Goal: Task Accomplishment & Management: Complete application form

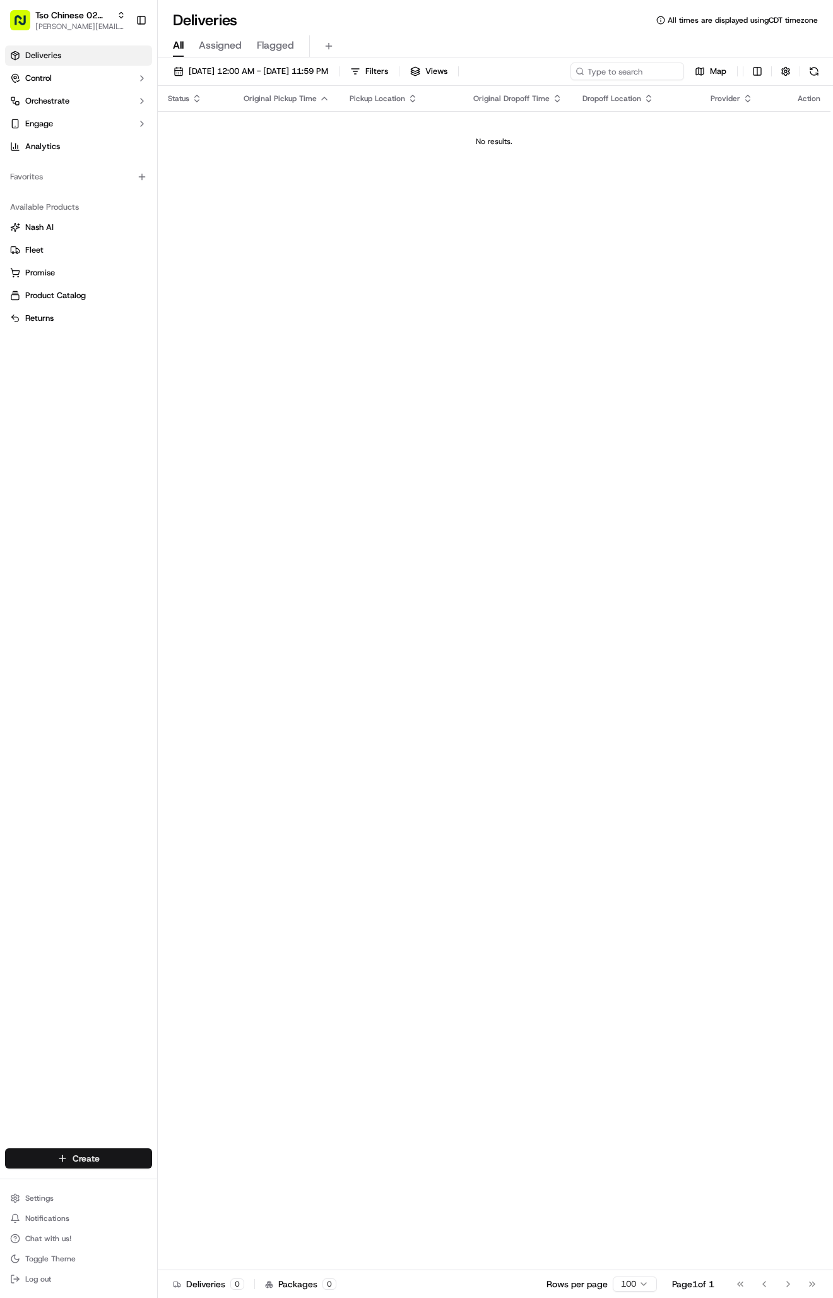
click at [64, 1166] on html "Tso Chinese 02 Arbor [PERSON_NAME][EMAIL_ADDRESS][DOMAIN_NAME] Toggle Sidebar D…" at bounding box center [416, 649] width 833 height 1298
click at [184, 1181] on link "Delivery" at bounding box center [228, 1181] width 141 height 23
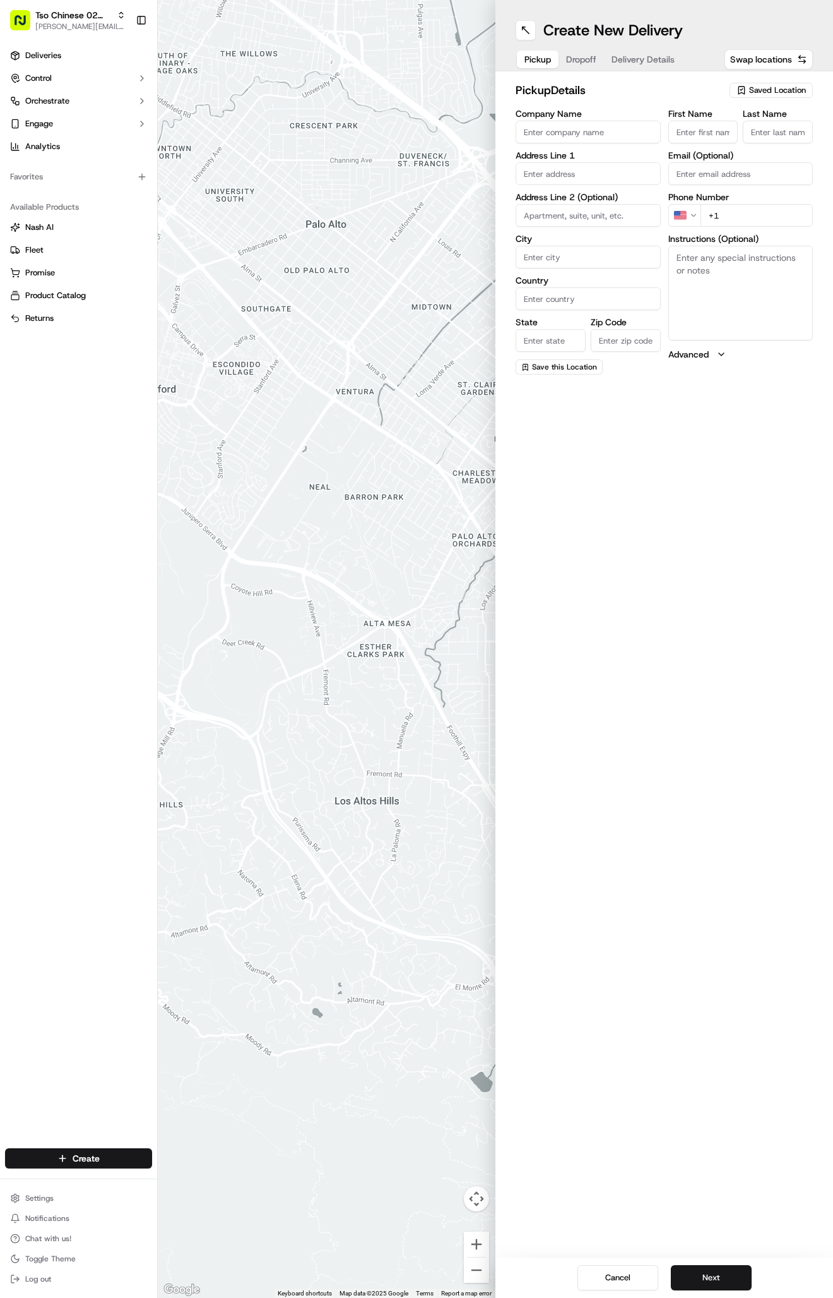
click at [754, 95] on span "Saved Location" at bounding box center [778, 90] width 57 height 11
click at [738, 153] on span "(02) Tso Chinese Takeout & Delivery [GEOGRAPHIC_DATA] (02)" at bounding box center [749, 143] width 155 height 23
type input "(02) Tso Chinese Takeout & Delivery [GEOGRAPHIC_DATA]"
type input "Bldg E Ste 402"
type input "Austin"
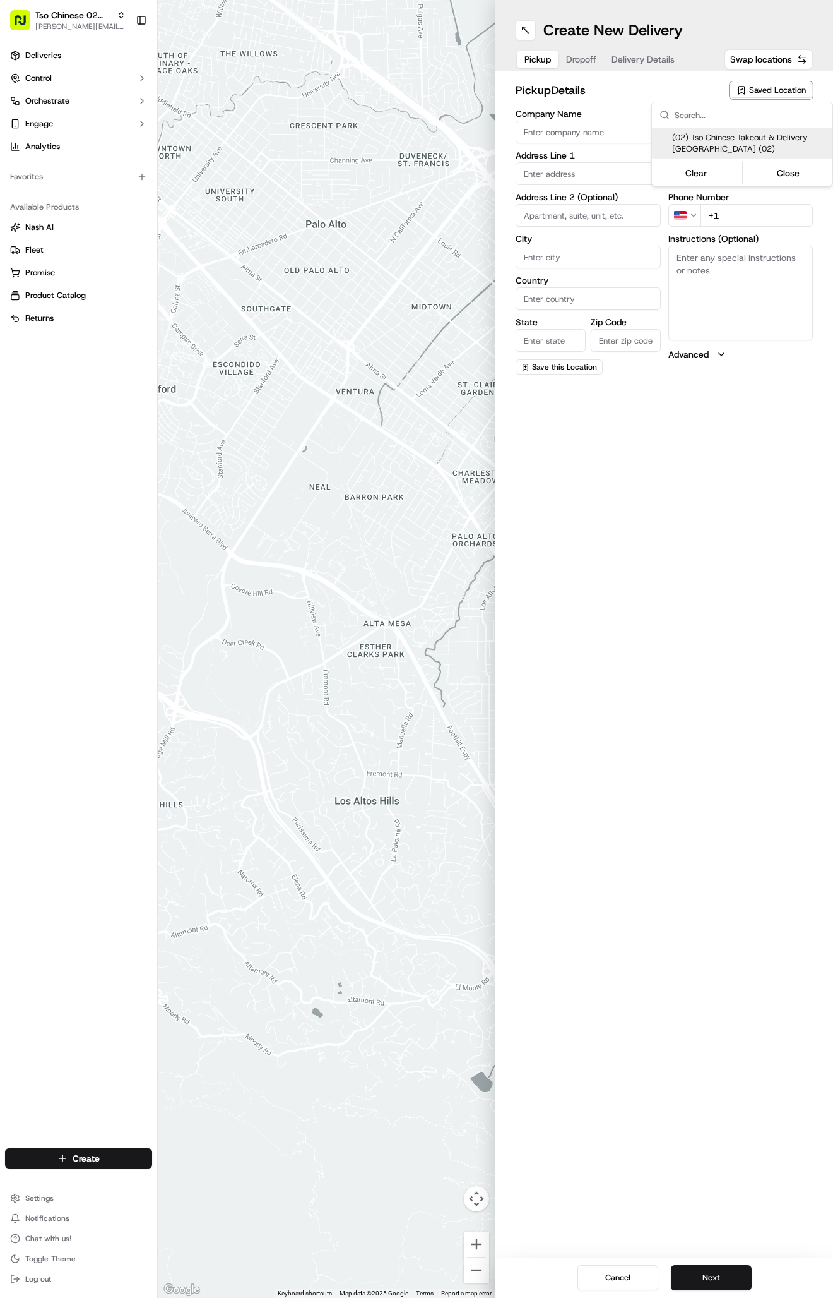
type input "US"
type input "[GEOGRAPHIC_DATA]"
type input "78759"
type input "Tso Chinese"
type input "Arboretum Crossing Manager"
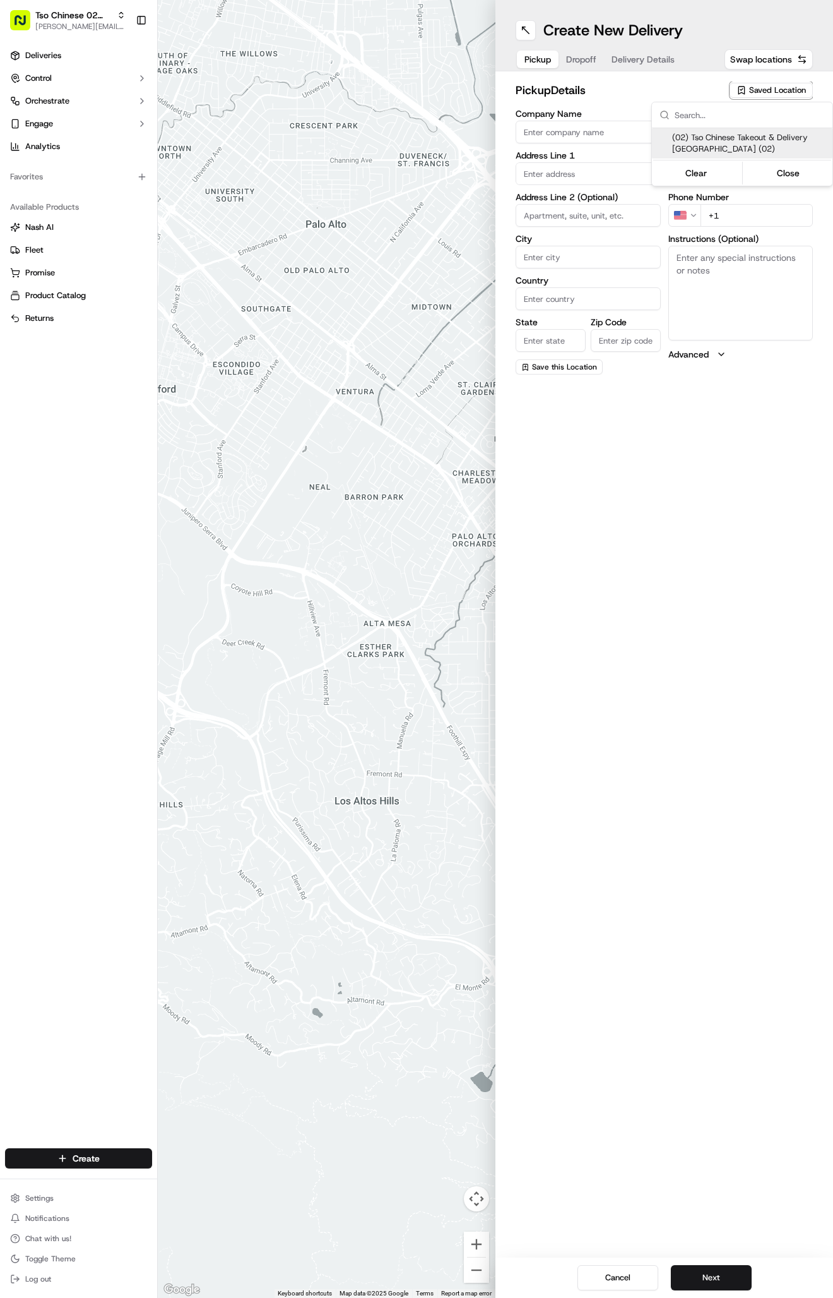
type input "[EMAIL_ADDRESS][DOMAIN_NAME]"
type input "[PHONE_NUMBER]"
type textarea "Submit a picture displaying address & food as Proof of Delivery. Envía una foto…"
type input "[STREET_ADDRESS]"
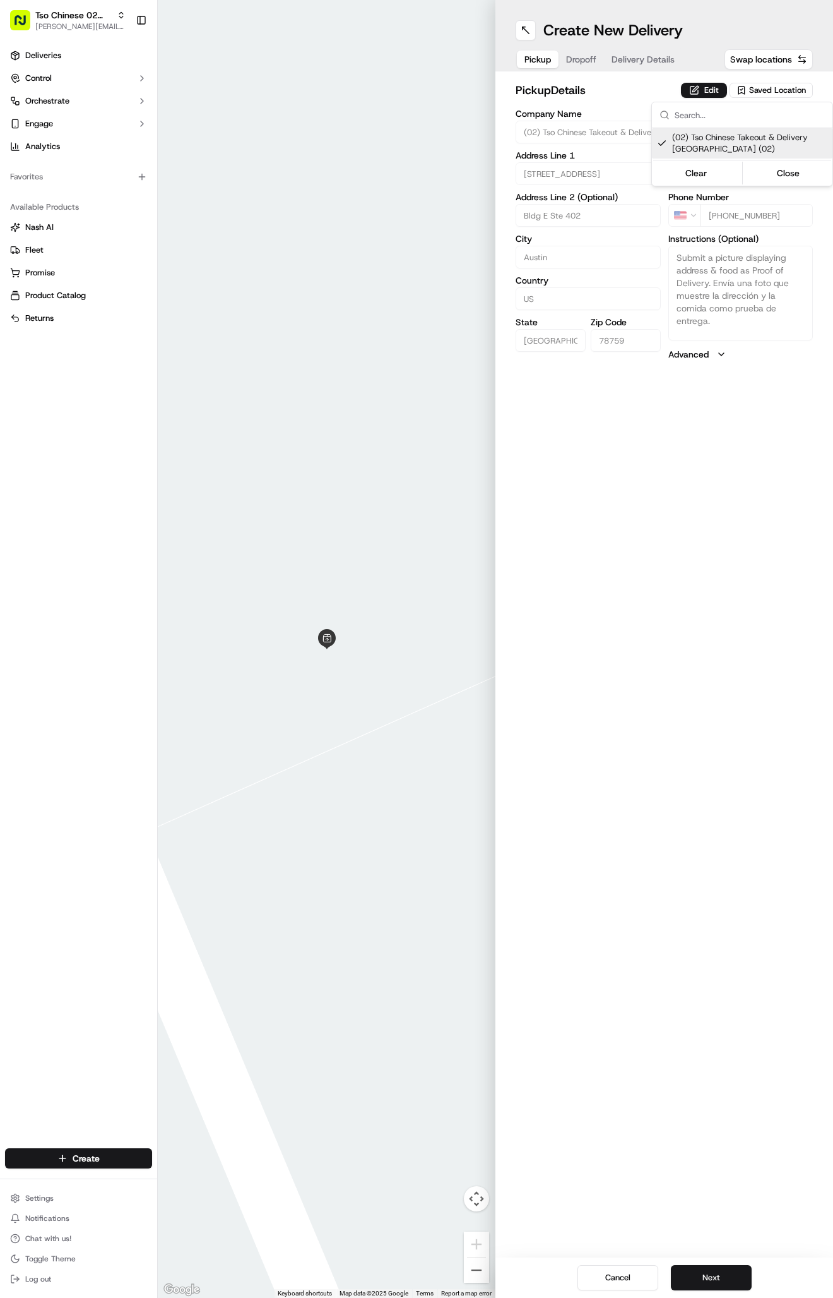
click at [630, 42] on html "Tso Chinese 02 Arbor [PERSON_NAME][EMAIL_ADDRESS][DOMAIN_NAME] Toggle Sidebar D…" at bounding box center [416, 649] width 833 height 1298
click at [630, 65] on span "Delivery Details" at bounding box center [643, 59] width 63 height 13
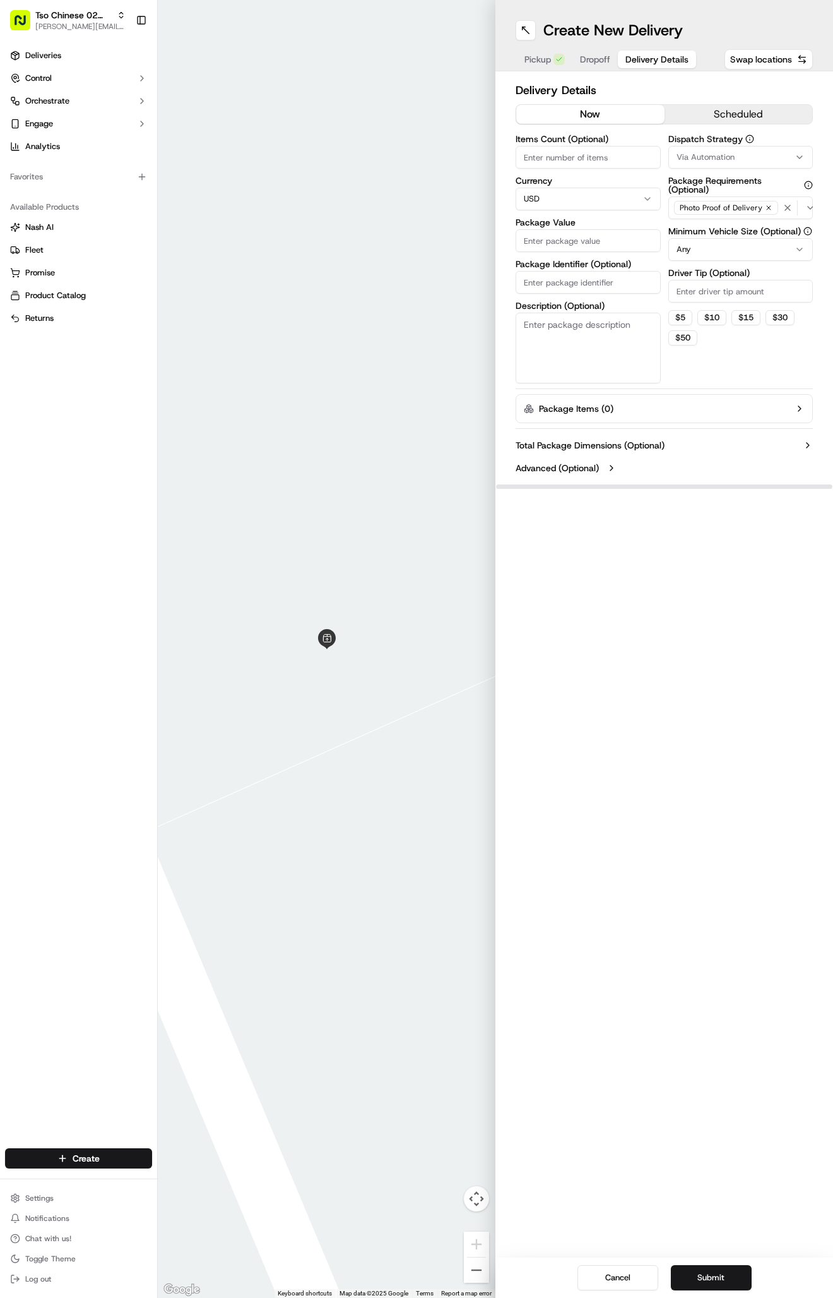
click at [700, 150] on button "Via Automation" at bounding box center [741, 157] width 145 height 23
click at [728, 224] on span "Tso Arbor Strategy" at bounding box center [749, 225] width 155 height 11
click at [710, 291] on html "Tso Chinese 02 Arbor [PERSON_NAME][EMAIL_ADDRESS][DOMAIN_NAME] Toggle Sidebar D…" at bounding box center [416, 649] width 833 height 1298
click at [710, 291] on input "Driver Tip (Optional)" at bounding box center [741, 291] width 145 height 23
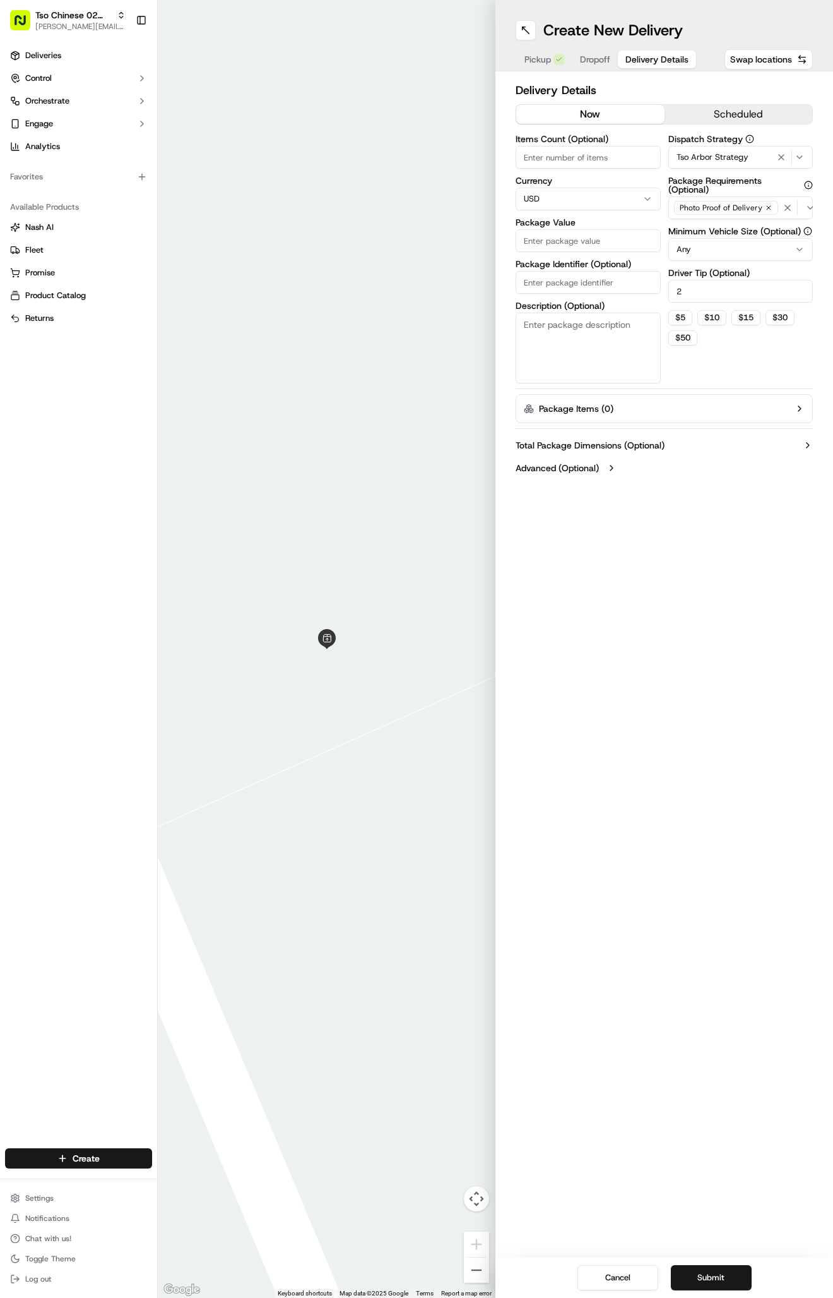
type input "2"
click at [586, 279] on input "Package Identifier (Optional)" at bounding box center [588, 282] width 145 height 23
paste input "#ZLBHPCS"
type input "#ZLBHPCS"
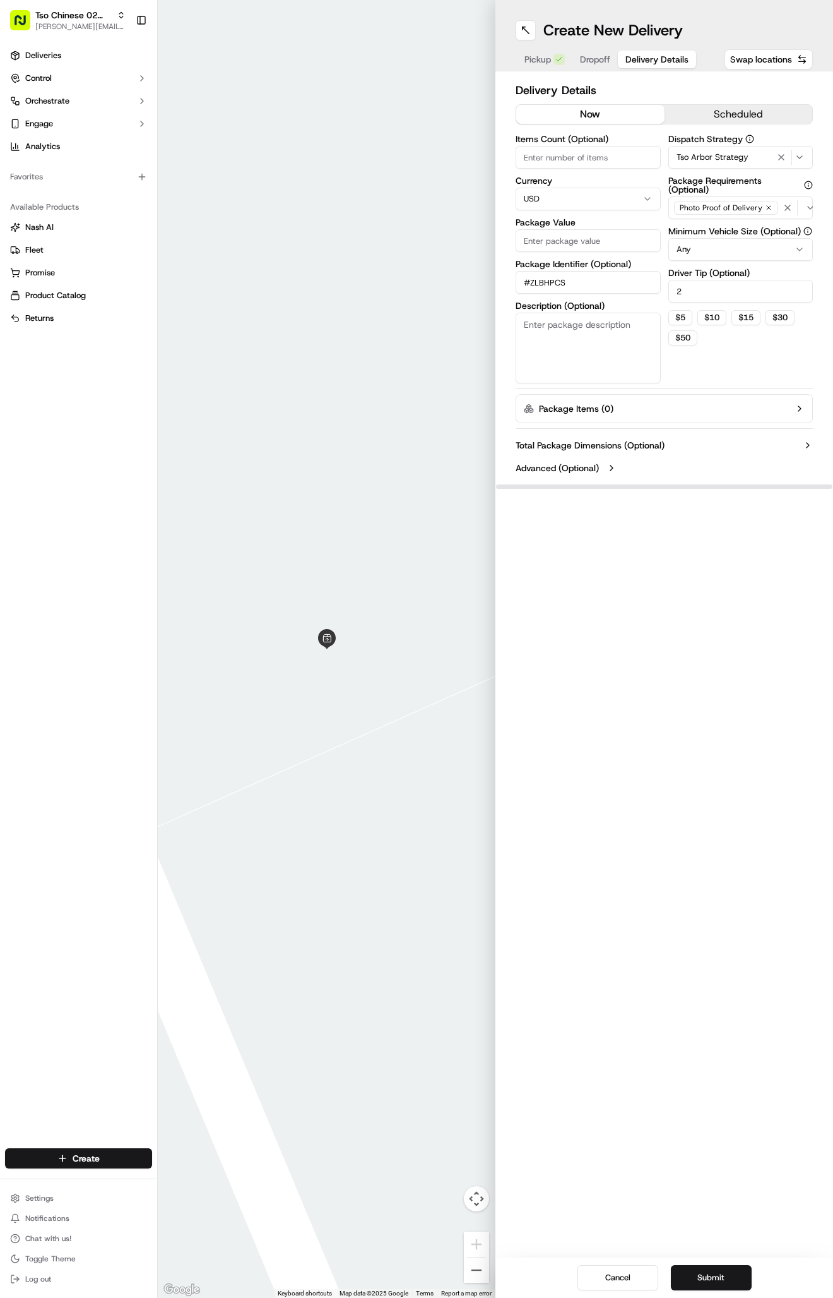
click at [580, 253] on div "Items Count (Optional) Currency USD Package Value Package Identifier (Optional)…" at bounding box center [588, 258] width 145 height 249
click at [580, 239] on input "Package Value" at bounding box center [588, 240] width 145 height 23
type input "29.93"
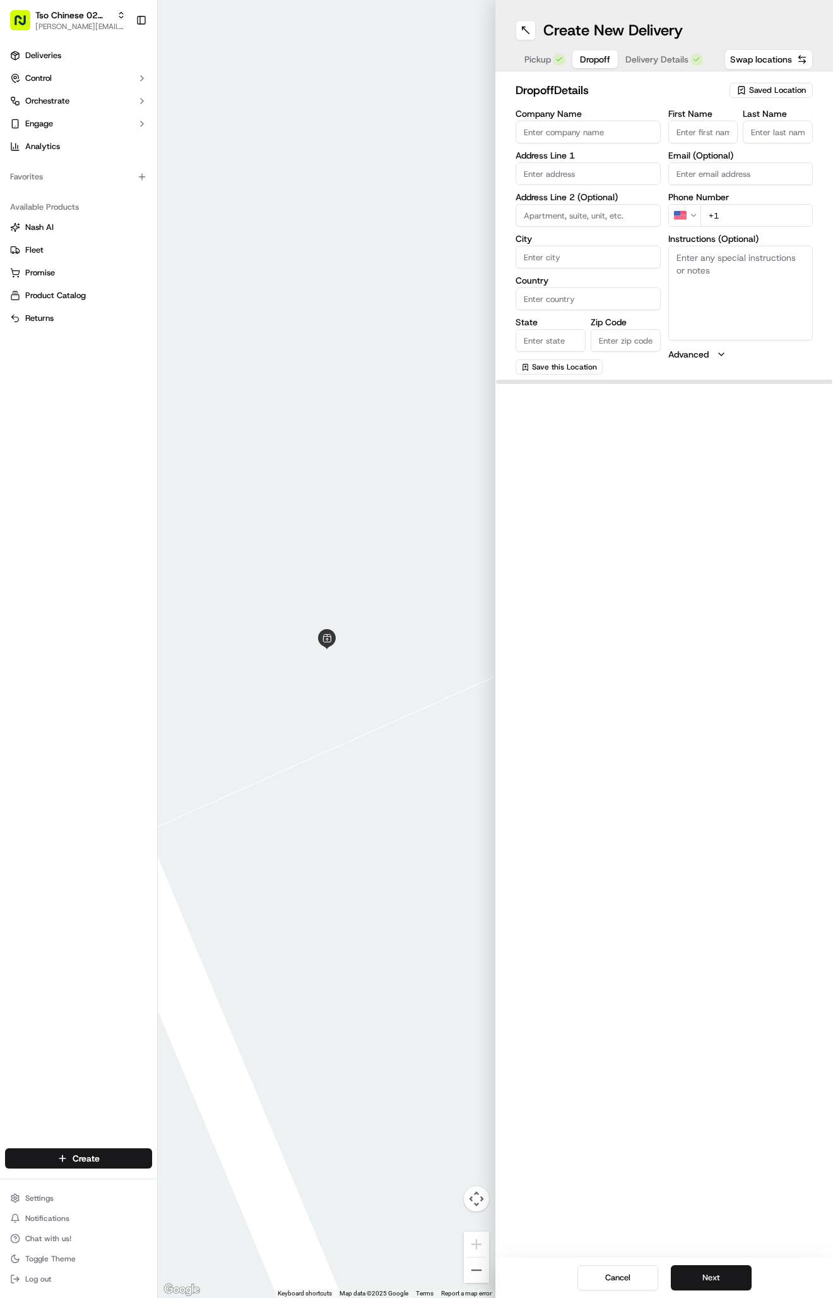
click at [602, 61] on span "Dropoff" at bounding box center [595, 59] width 30 height 13
click at [747, 323] on textarea "Instructions (Optional)" at bounding box center [741, 293] width 145 height 95
paste textarea "2nd floor, follow signs on walls to Suite 290. call [PHONE_NUMBER] if you have …"
type textarea "2nd floor, follow signs on walls to Suite 290. call [PHONE_NUMBER] if you have …"
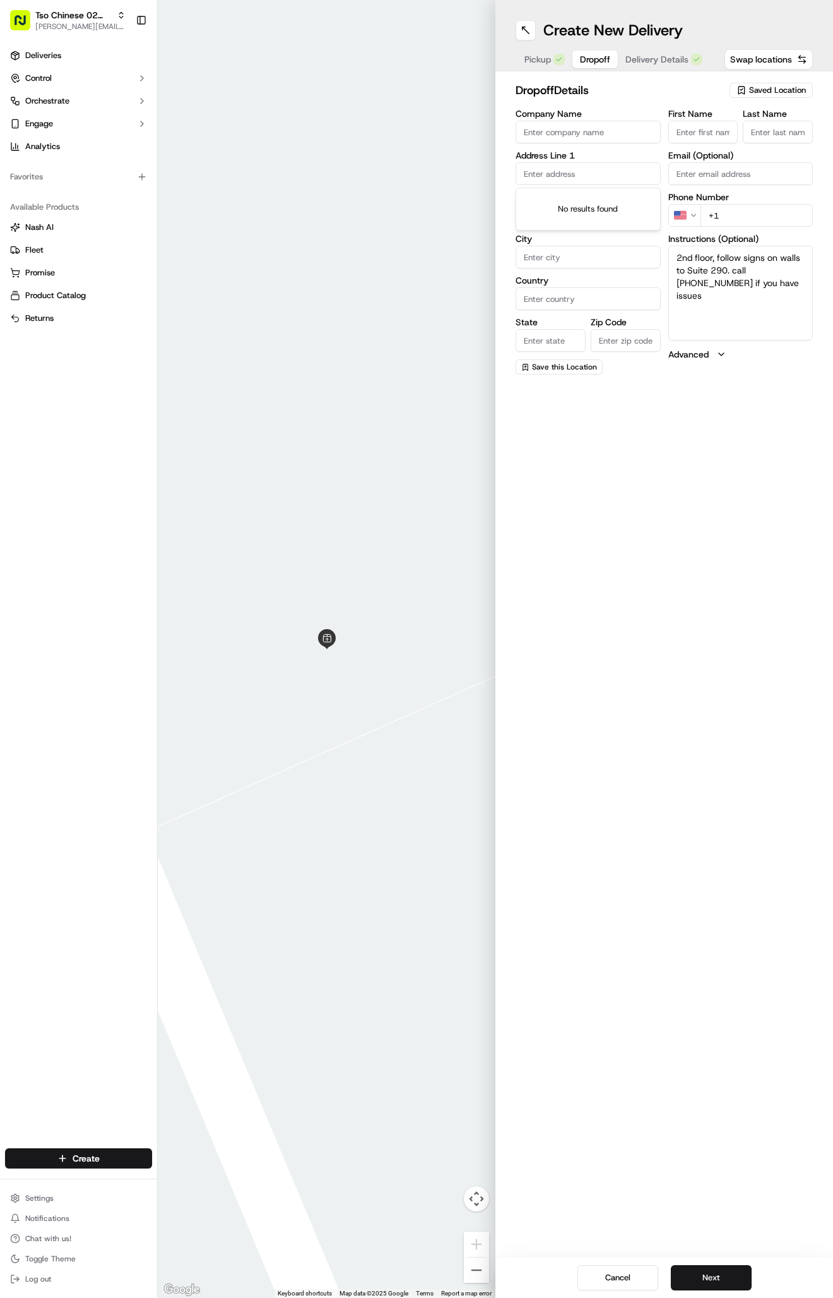
paste input "[STREET_ADDRESS]"
click at [598, 208] on div "[STREET_ADDRESS]" at bounding box center [588, 200] width 139 height 19
type input "[STREET_ADDRESS]"
type input "Austin"
type input "[GEOGRAPHIC_DATA]"
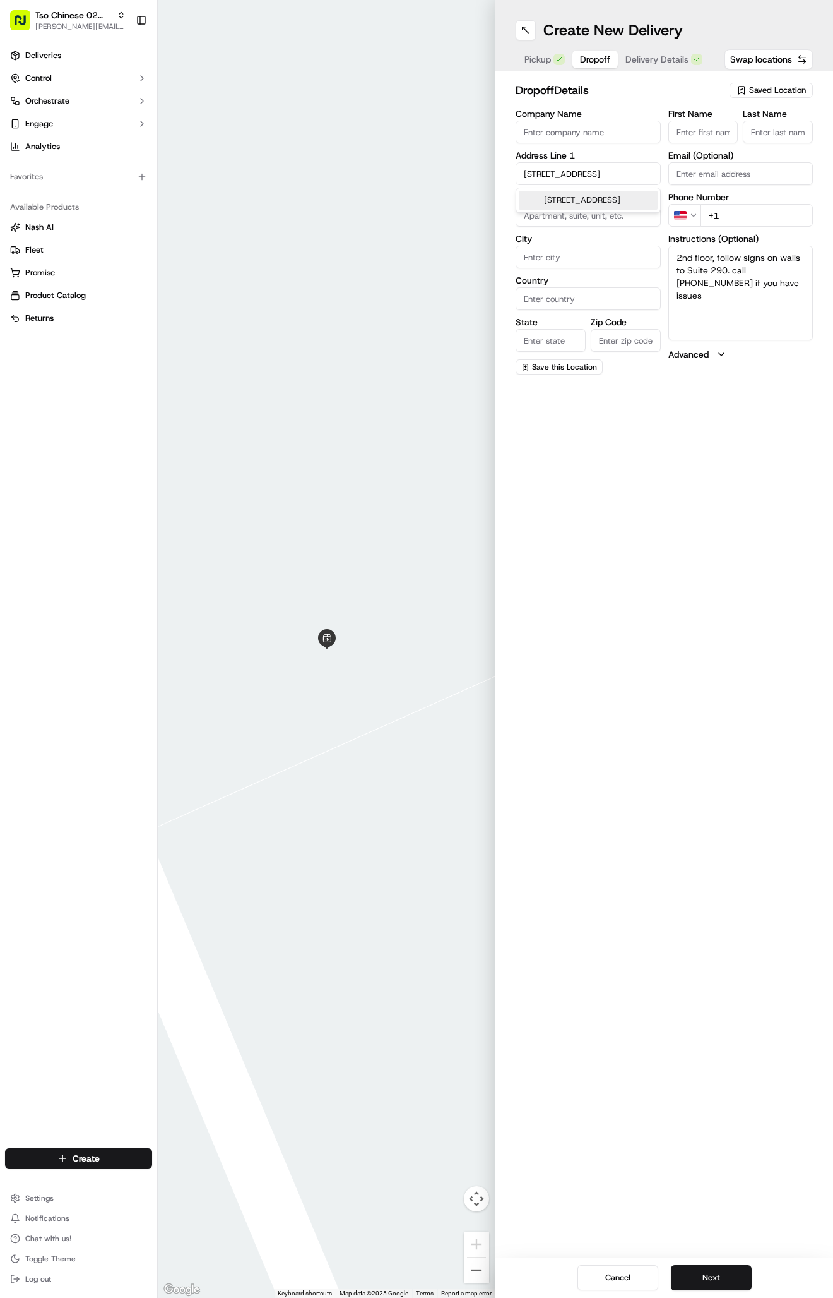
type input "[GEOGRAPHIC_DATA]"
type input "78759"
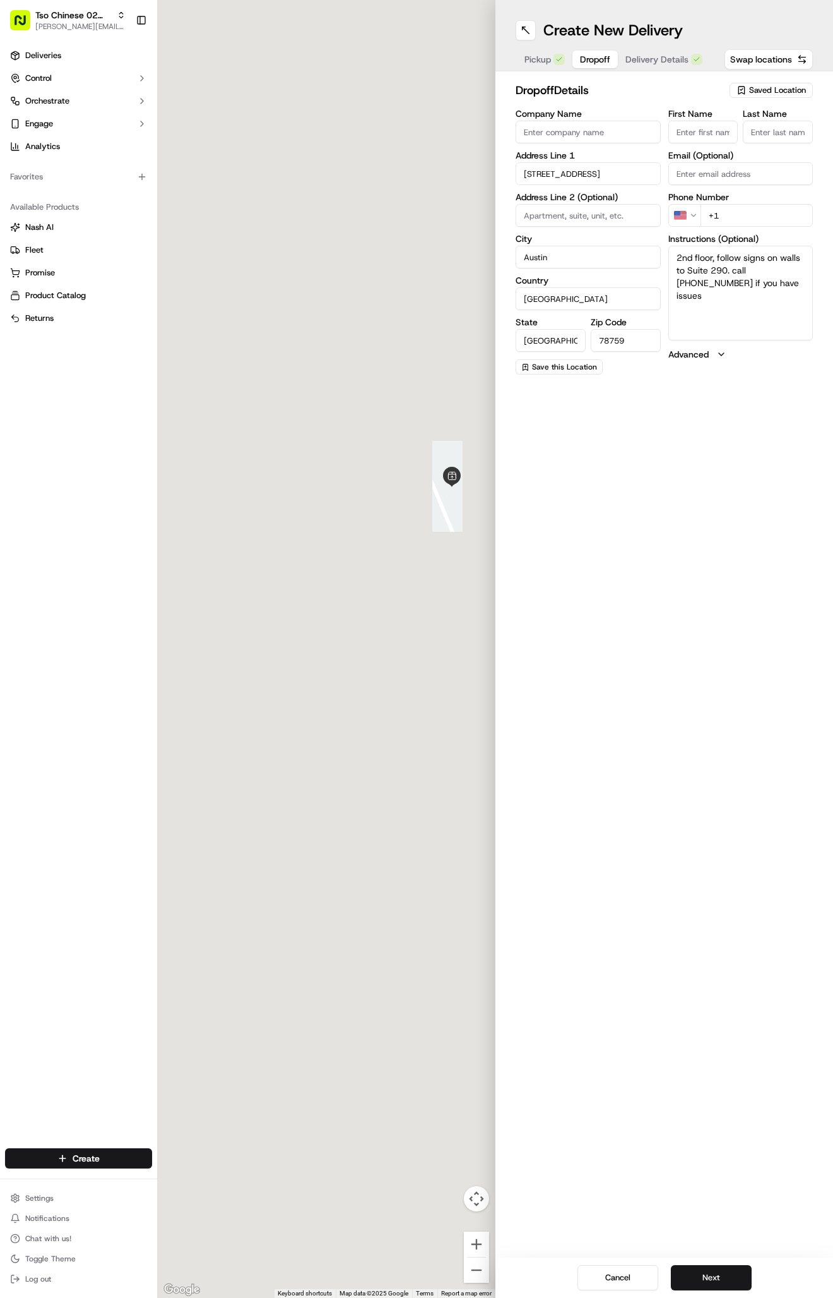
type input "[STREET_ADDRESS]"
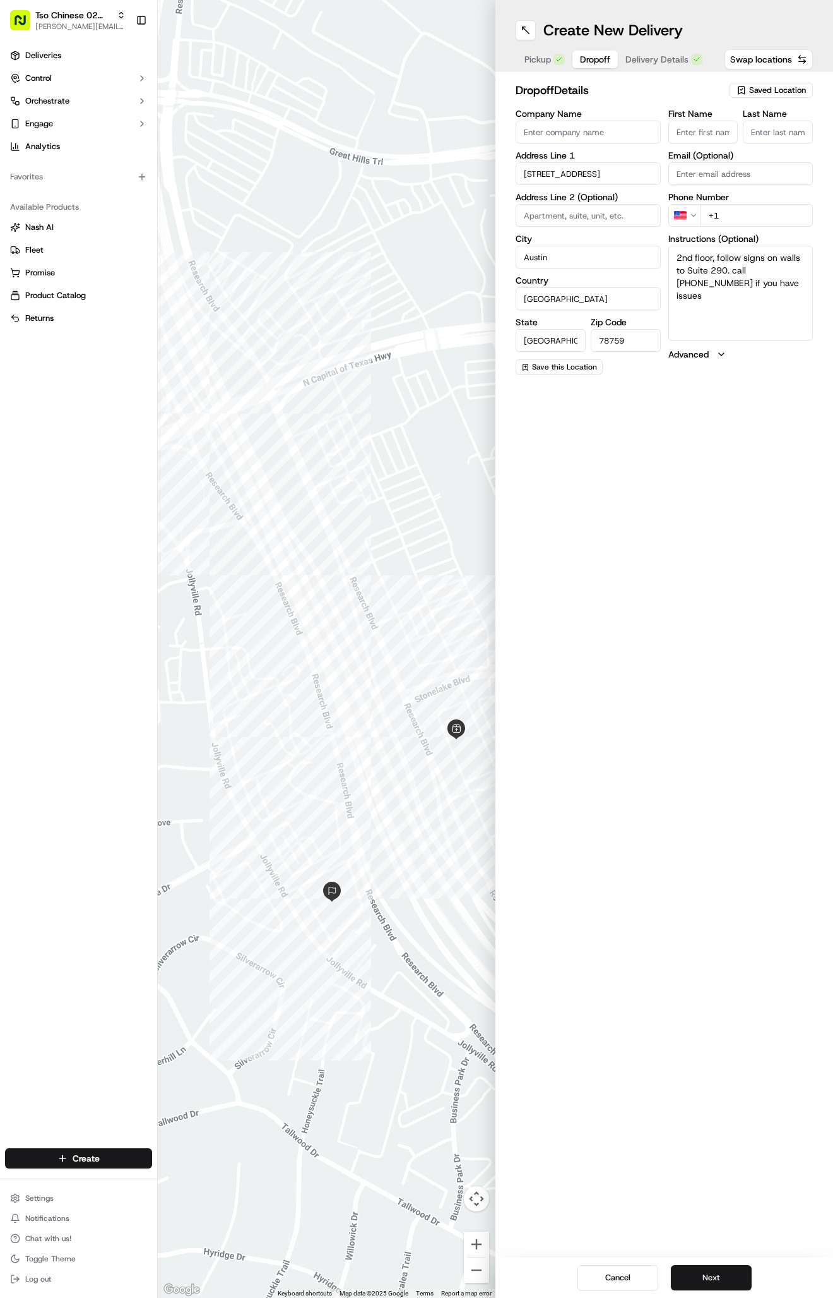
click at [773, 347] on div "First Name Last Name Email (Optional) Phone Number US +1 Instructions (Optional…" at bounding box center [741, 241] width 145 height 265
click at [773, 336] on textarea "2nd floor, follow signs on walls to Suite 290. call [PHONE_NUMBER] if you have …" at bounding box center [741, 293] width 145 height 95
paste textarea "Suite 290"
paste textarea "Company: Datacom Design Group"
type textarea "2nd floor, follow signs on walls to Suite 290. call [PHONE_NUMBER] if you have …"
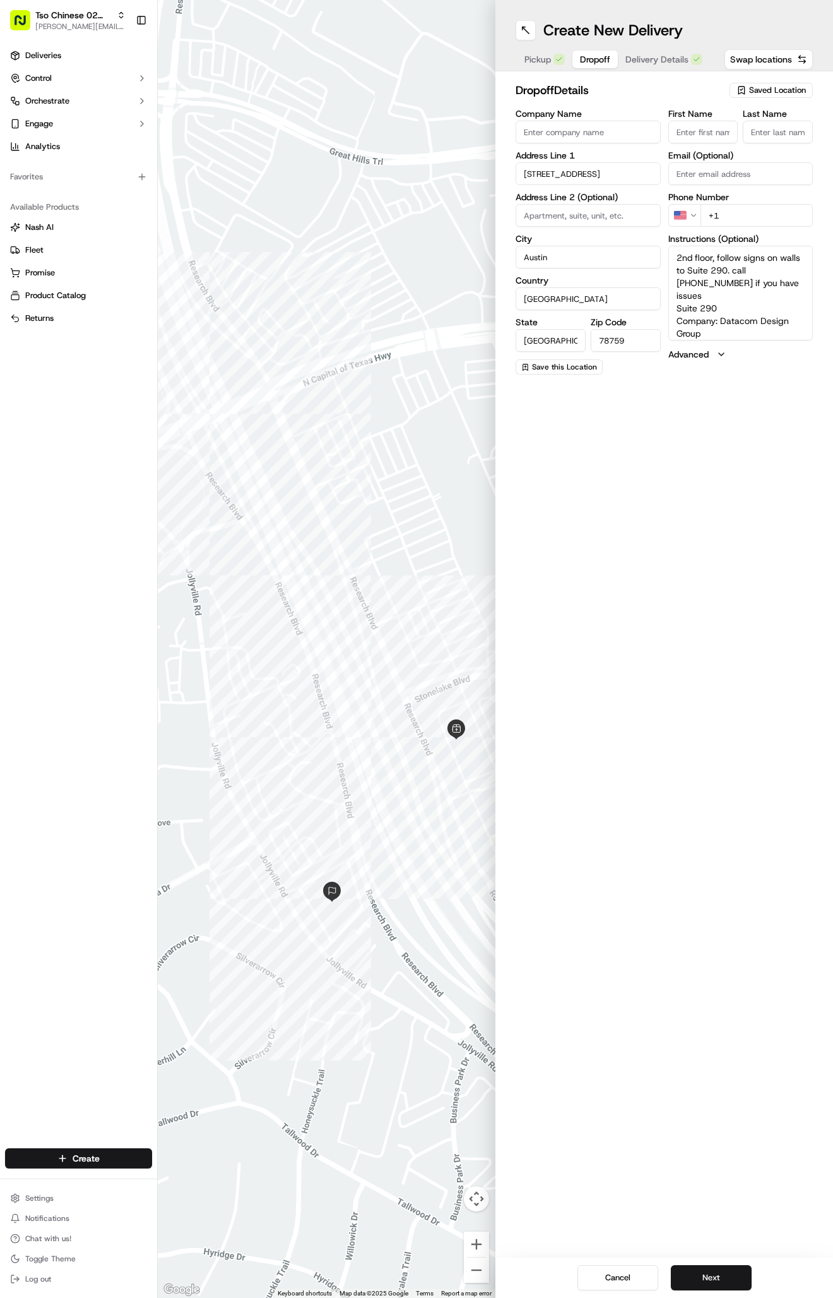
click at [698, 128] on input "First Name" at bounding box center [704, 132] width 70 height 23
paste input "[PERSON_NAME]"
type input "[PERSON_NAME]"
click at [777, 118] on label "Last Name" at bounding box center [778, 113] width 70 height 9
click at [777, 121] on input "Last Name" at bounding box center [778, 132] width 70 height 23
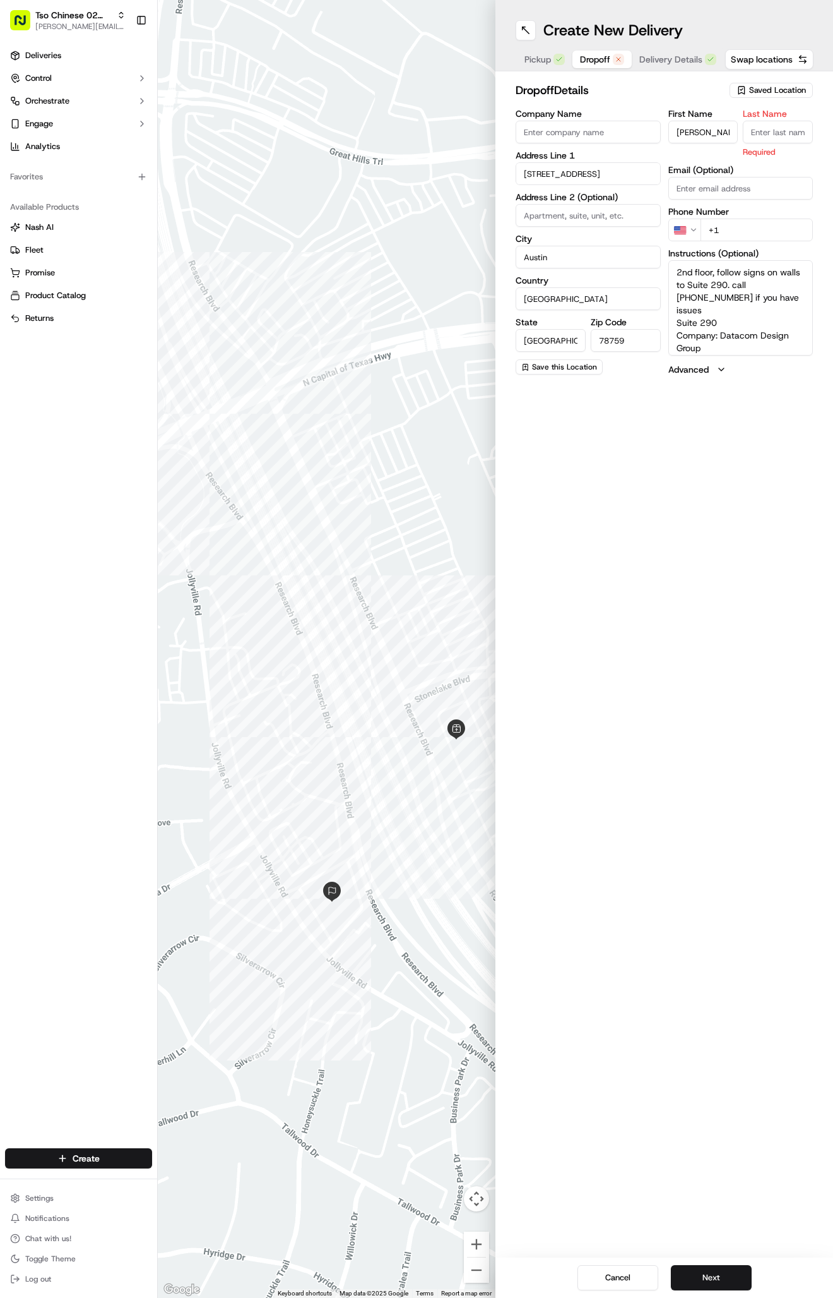
click at [777, 128] on input "Last Name" at bounding box center [778, 132] width 70 height 23
type input "."
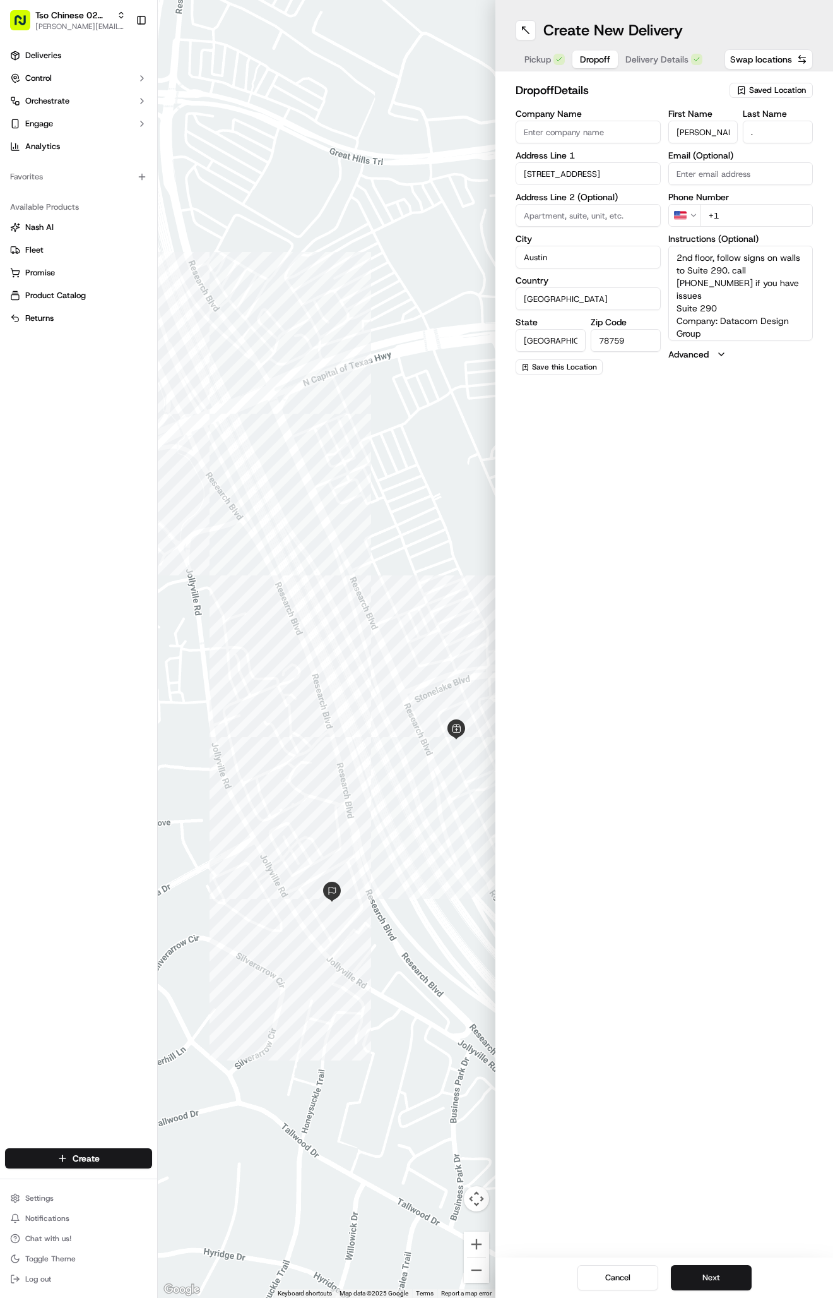
paste input "[PHONE_NUMBER]"
type input "[PHONE_NUMBER]"
click at [655, 50] on div "Pickup Dropoff Delivery Details" at bounding box center [614, 59] width 196 height 23
click at [655, 54] on span "Delivery Details" at bounding box center [657, 59] width 63 height 13
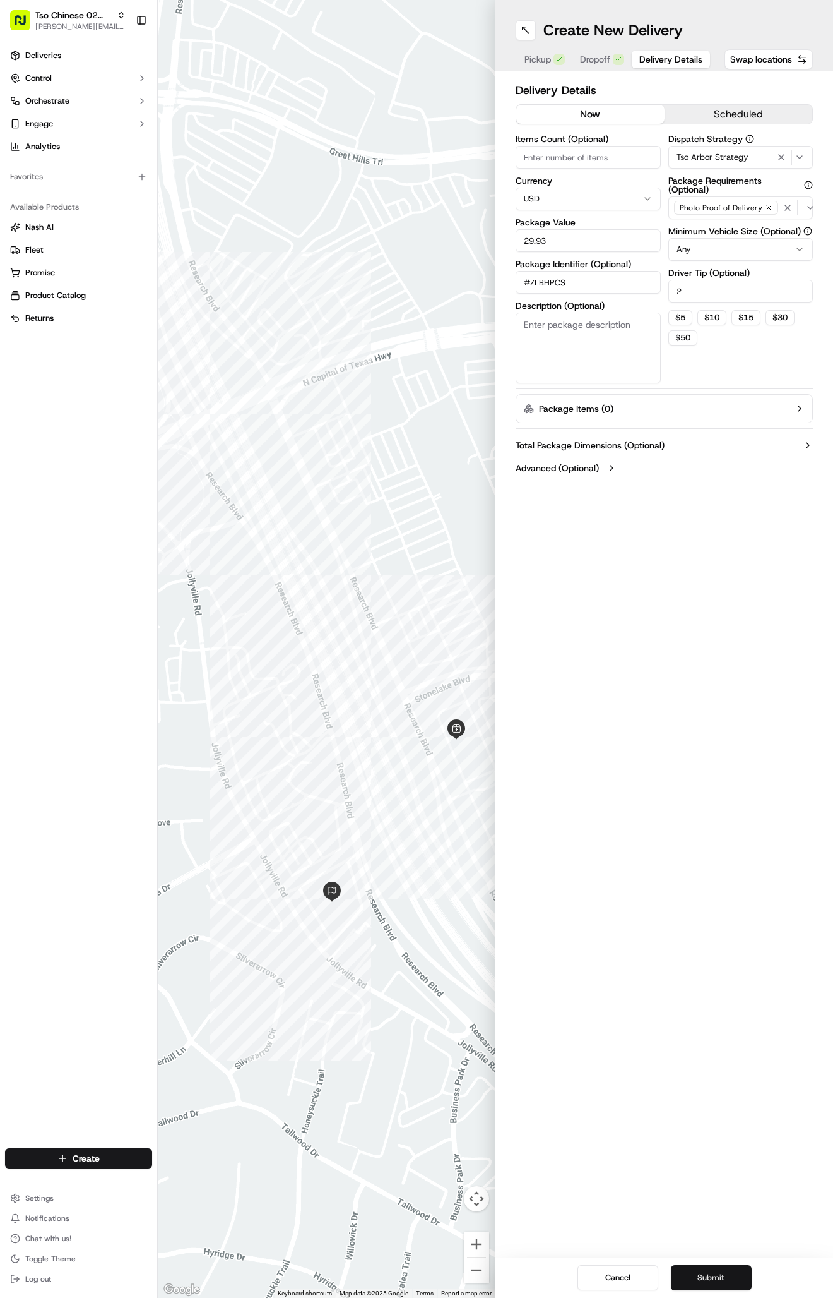
click at [714, 1277] on button "Submit" at bounding box center [711, 1277] width 81 height 25
